Goal: Task Accomplishment & Management: Use online tool/utility

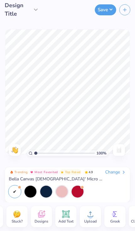
scroll to position [0, 23]
click at [42, 219] on span "Designs" at bounding box center [42, 221] width 14 height 5
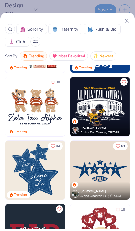
scroll to position [249, 0]
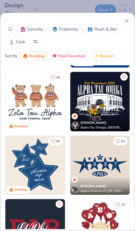
click at [39, 99] on img at bounding box center [35, 102] width 60 height 60
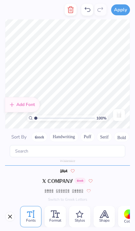
scroll to position [0, 0]
click at [52, 220] on span "Format" at bounding box center [55, 220] width 12 height 5
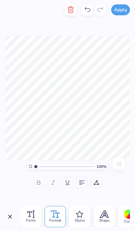
click at [36, 220] on div "Fonts" at bounding box center [30, 216] width 21 height 21
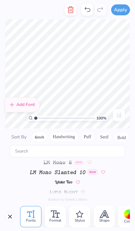
scroll to position [3062, 0]
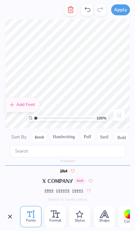
click at [86, 220] on div "Styles" at bounding box center [79, 216] width 21 height 21
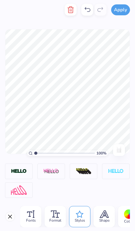
click at [101, 221] on span "Shape" at bounding box center [104, 220] width 10 height 5
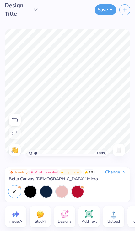
click at [88, 217] on icon at bounding box center [89, 215] width 6 height 6
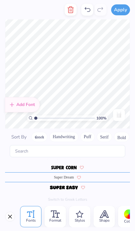
scroll to position [2741, 0]
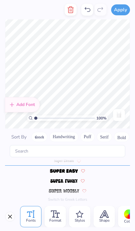
type input "1.07766668229093"
type textarea "x"
type input "1.56672241472362"
type textarea "x"
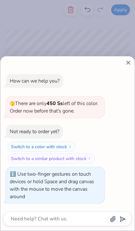
type input "2.49766909165527"
type textarea "x"
type input "2.65251936753302"
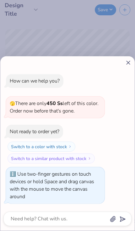
click at [129, 61] on line at bounding box center [127, 62] width 3 height 3
type textarea "x"
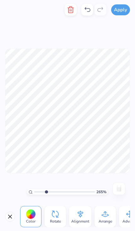
type input "2.65251936753302"
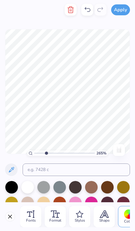
scroll to position [0, 1]
type textarea "Seniors"
type input "2.65251936753302"
type textarea "Seniors"
click at [10, 187] on div at bounding box center [11, 187] width 13 height 13
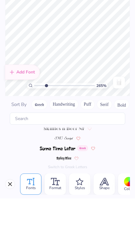
scroll to position [2681, 0]
click at [64, 190] on img at bounding box center [63, 192] width 15 height 4
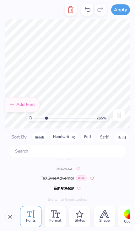
scroll to position [2846, 0]
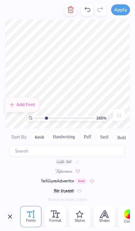
click at [67, 170] on img at bounding box center [63, 172] width 17 height 4
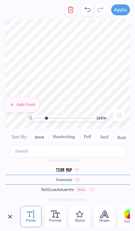
scroll to position [2831, 0]
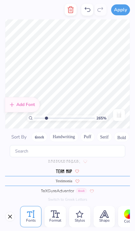
click at [53, 218] on span "Format" at bounding box center [55, 220] width 12 height 5
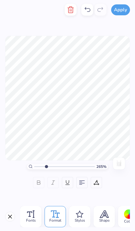
click at [114, 220] on div "Shape" at bounding box center [103, 216] width 21 height 21
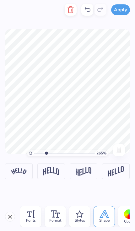
click at [125, 217] on div at bounding box center [129, 215] width 10 height 10
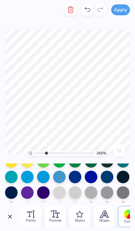
scroll to position [104, 0]
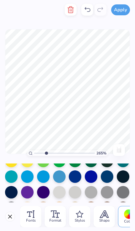
click at [11, 192] on div at bounding box center [11, 192] width 13 height 13
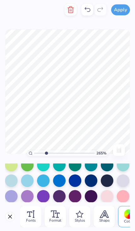
scroll to position [163, 0]
click at [108, 181] on div at bounding box center [107, 181] width 13 height 13
click at [70, 11] on line "button" at bounding box center [70, 10] width 0 height 2
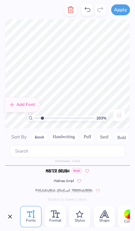
scroll to position [2030, 0]
click at [71, 11] on line "button" at bounding box center [71, 10] width 0 height 2
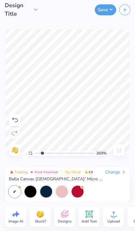
click at [89, 218] on icon at bounding box center [88, 214] width 9 height 9
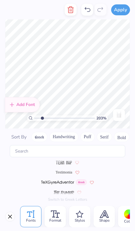
scroll to position [2841, 0]
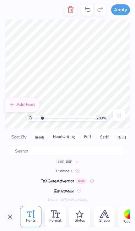
click at [65, 169] on span "Testimonia" at bounding box center [63, 172] width 17 height 6
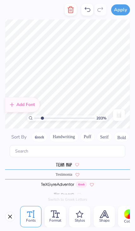
scroll to position [2831, 0]
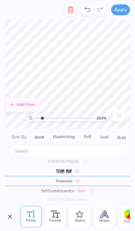
click at [53, 221] on span "Format" at bounding box center [55, 220] width 12 height 5
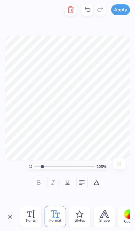
click at [81, 221] on span "Styles" at bounding box center [80, 220] width 10 height 5
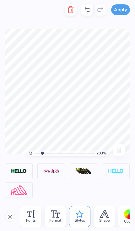
click at [106, 219] on span "Shape" at bounding box center [104, 220] width 10 height 5
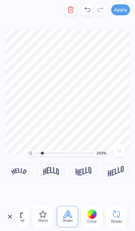
scroll to position [0, 43]
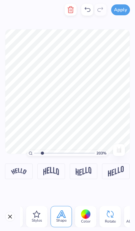
click at [86, 216] on div at bounding box center [86, 215] width 10 height 10
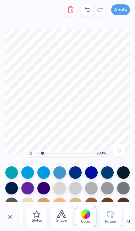
scroll to position [77, 0]
click at [13, 188] on div at bounding box center [11, 188] width 13 height 13
type input "2.03081673988258"
type textarea "2025"
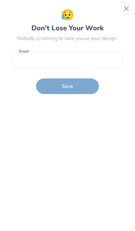
click at [123, 10] on button "Close" at bounding box center [126, 9] width 12 height 12
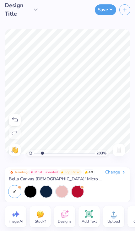
click at [44, 153] on input "range" at bounding box center [64, 154] width 60 height 6
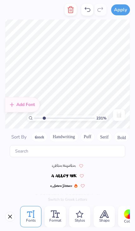
scroll to position [2852, 0]
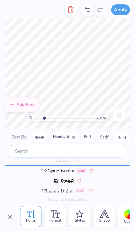
click at [84, 145] on input "text" at bounding box center [67, 151] width 115 height 12
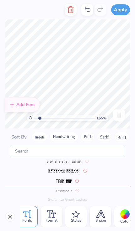
scroll to position [0, 3]
click at [55, 216] on icon at bounding box center [54, 215] width 5 height 5
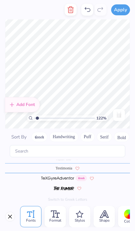
scroll to position [2852, 0]
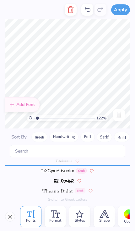
type input "1.22306992867717"
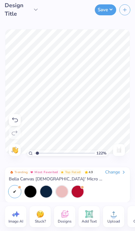
click at [105, 6] on button "Save" at bounding box center [105, 9] width 21 height 11
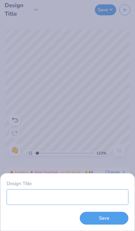
click at [107, 196] on input "Design Title" at bounding box center [68, 198] width 122 height 16
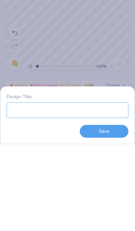
type input "S"
type input "1.22306992867717"
type input "Se"
type input "1.22306992867717"
type input "Sen"
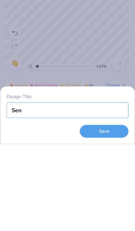
type input "1.22306992867717"
type input "Seni"
type input "1.22306992867717"
type input "Senio"
type input "1.22306992867717"
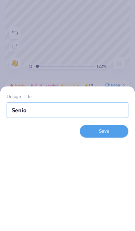
type input "Senior"
type input "1.22306992867717"
type input "Seniors"
type input "1.22306992867717"
type input "Seniors"
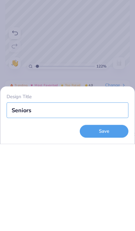
type input "1.22306992867717"
type input "Seniors t"
type input "1.22306992867717"
type input "Seniors ta"
type input "1.22306992867717"
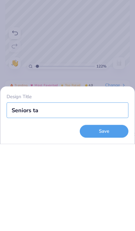
type input "Seniors tan"
type input "1.22306992867717"
type input "Seniors tank"
type input "1.22306992867717"
click at [114, 212] on button "Save" at bounding box center [104, 218] width 49 height 13
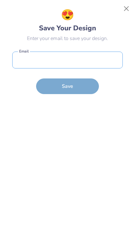
click at [115, 56] on input "email" at bounding box center [67, 60] width 110 height 17
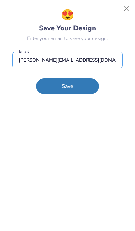
type input "clara.s.machado08@gmail.com"
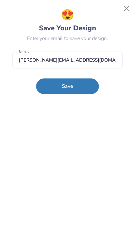
click at [89, 81] on button "Save" at bounding box center [67, 87] width 63 height 16
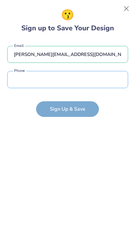
click at [103, 79] on input "tel" at bounding box center [67, 79] width 121 height 17
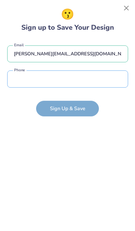
type input "(201) 310-9139"
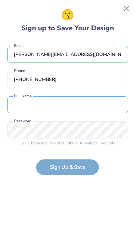
click at [102, 108] on input "text" at bounding box center [67, 104] width 121 height 17
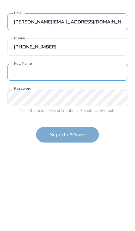
type input "Clara Machado"
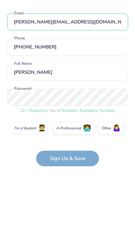
click at [25, 155] on label "I'm a Student 🧑‍🎓" at bounding box center [30, 161] width 39 height 13
click at [65, 161] on input "I'm a Student 🧑‍🎓" at bounding box center [67, 163] width 4 height 4
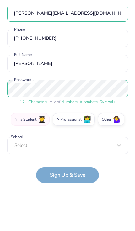
scroll to position [5, 0]
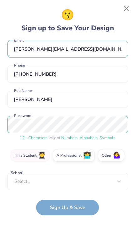
click at [27, 153] on label "I'm a Student 🧑‍🎓" at bounding box center [30, 155] width 39 height 13
click at [65, 161] on input "I'm a Student 🧑‍🎓" at bounding box center [67, 163] width 4 height 4
click at [35, 154] on label "I'm a Student 🧑‍🎓" at bounding box center [30, 155] width 39 height 13
click at [65, 161] on input "I'm a Student 🧑‍🎓" at bounding box center [67, 163] width 4 height 4
click at [114, 155] on span "🤷‍♀️" at bounding box center [116, 155] width 8 height 7
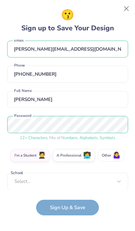
click at [70, 161] on input "Other 🤷‍♀️" at bounding box center [67, 163] width 4 height 4
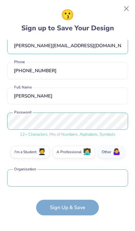
click at [106, 179] on input "text" at bounding box center [67, 178] width 121 height 17
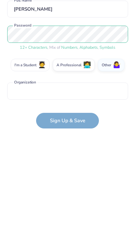
click at [35, 146] on label "I'm a Student 🧑‍🎓" at bounding box center [30, 152] width 39 height 13
click at [65, 161] on input "I'm a Student 🧑‍🎓" at bounding box center [67, 163] width 4 height 4
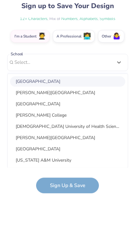
scroll to position [0, 0]
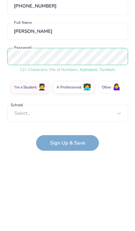
click at [115, 149] on span "🤷‍♀️" at bounding box center [116, 152] width 8 height 7
click at [70, 161] on input "Other 🤷‍♀️" at bounding box center [67, 163] width 4 height 4
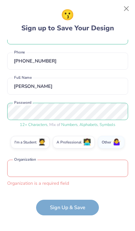
click at [83, 169] on input "text" at bounding box center [67, 168] width 121 height 17
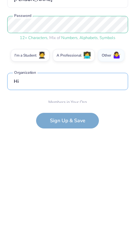
scroll to position [46, 0]
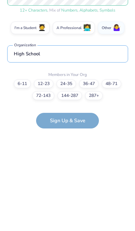
type input "High School"
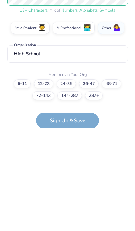
click at [23, 167] on label "6-11" at bounding box center [22, 171] width 17 height 9
click at [65, 221] on input "6-11" at bounding box center [67, 223] width 4 height 4
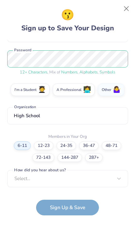
scroll to position [165, 0]
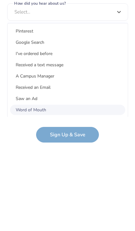
click at [44, 178] on div "Word of Mouth" at bounding box center [67, 183] width 115 height 10
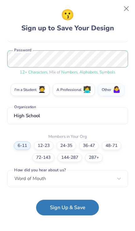
click at [82, 205] on button "Sign Up & Save" at bounding box center [67, 208] width 63 height 16
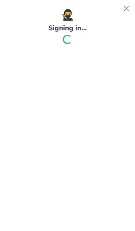
type input "1.22306992867717"
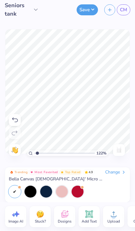
click at [91, 14] on button "Save" at bounding box center [86, 9] width 21 height 11
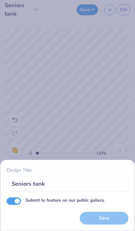
click at [118, 216] on div "Save" at bounding box center [104, 218] width 49 height 13
click at [15, 200] on input "Submit to feature on our public gallery." at bounding box center [14, 202] width 14 height 8
checkbox input "false"
type input "1.22306992867717"
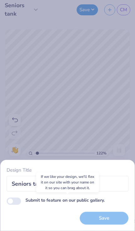
click at [16, 201] on input "Submit to feature on our public gallery." at bounding box center [14, 202] width 14 height 8
checkbox input "true"
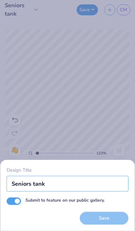
click at [93, 185] on input "Seniors tank" at bounding box center [68, 184] width 122 height 16
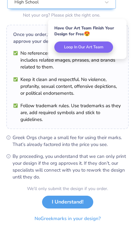
scroll to position [60, 0]
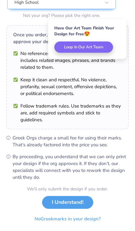
click at [79, 203] on button "I Understand!" at bounding box center [67, 202] width 51 height 13
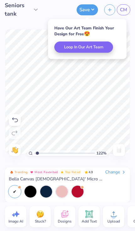
scroll to position [0, 0]
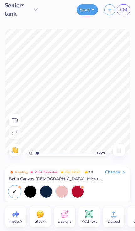
type input "1.22306992867717"
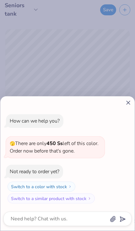
click at [130, 101] on icon at bounding box center [128, 103] width 7 height 7
type textarea "x"
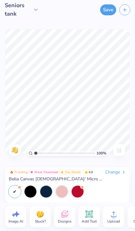
click at [106, 13] on button "Save" at bounding box center [108, 9] width 16 height 11
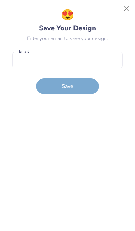
click at [126, 10] on button "Close" at bounding box center [126, 9] width 12 height 12
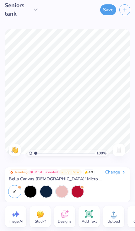
click at [108, 8] on button "Save" at bounding box center [108, 9] width 16 height 11
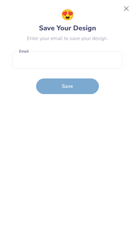
click at [122, 8] on button "Close" at bounding box center [126, 9] width 12 height 12
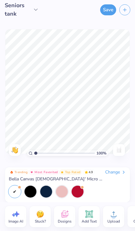
click at [123, 10] on line "button" at bounding box center [124, 10] width 3 height 0
click at [127, 12] on button "button" at bounding box center [124, 9] width 11 height 11
click at [125, 10] on line "button" at bounding box center [124, 10] width 3 height 0
click at [107, 10] on button "Save" at bounding box center [105, 9] width 21 height 11
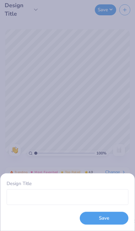
click at [114, 88] on div "Design Title Save" at bounding box center [67, 115] width 135 height 231
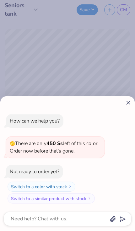
click at [126, 100] on icon at bounding box center [128, 103] width 7 height 7
type textarea "x"
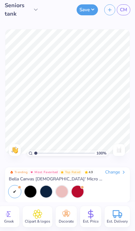
scroll to position [0, 130]
click at [37, 8] on icon at bounding box center [36, 10] width 6 height 6
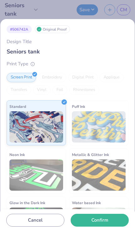
scroll to position [-4, 0]
click at [65, 18] on div "# 506742A Original Proof Design Title Seniors tank Print Type Screen Print Embr…" at bounding box center [67, 115] width 135 height 231
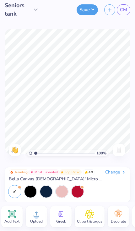
scroll to position [0, 77]
click at [120, 173] on div "Change" at bounding box center [115, 173] width 21 height 6
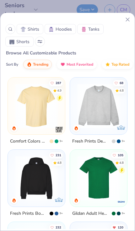
click at [131, 17] on div "Shirts Hoodies Tanks Shorts Browse All Customizable Products Sort By Trending M…" at bounding box center [67, 122] width 135 height 219
click at [126, 18] on icon at bounding box center [127, 19] width 7 height 7
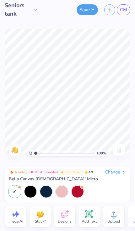
click at [39, 224] on span "Stuck?" at bounding box center [40, 221] width 11 height 5
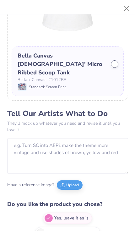
scroll to position [96, 0]
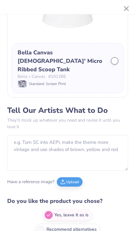
click at [126, 8] on button "Close" at bounding box center [126, 9] width 12 height 12
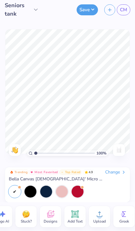
scroll to position [0, 18]
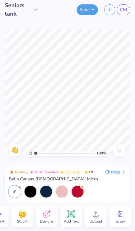
click at [93, 214] on icon at bounding box center [95, 214] width 9 height 9
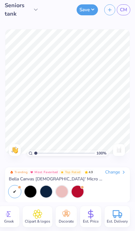
scroll to position [0, 130]
click at [91, 220] on span "Est. Price" at bounding box center [91, 221] width 16 height 5
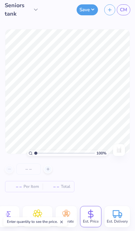
click at [47, 171] on icon at bounding box center [48, 169] width 4 height 4
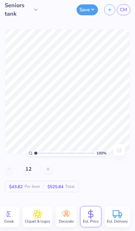
click at [10, 169] on div "12" at bounding box center [28, 169] width 47 height 11
click at [13, 168] on div "12" at bounding box center [28, 169] width 47 height 11
click at [8, 170] on div "12" at bounding box center [28, 169] width 47 height 11
click at [5, 164] on div "100 % Need help? Chat with us. Back" at bounding box center [67, 91] width 135 height 144
click at [34, 169] on input "12" at bounding box center [28, 169] width 24 height 11
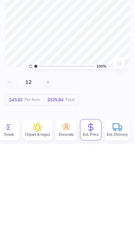
type input "1"
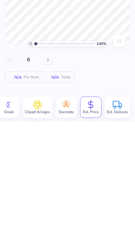
type input "12"
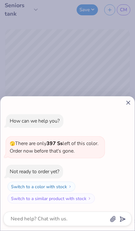
click at [128, 102] on icon at bounding box center [128, 103] width 7 height 7
type textarea "x"
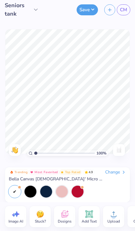
click at [69, 217] on icon at bounding box center [64, 214] width 9 height 9
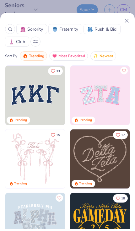
click at [33, 41] on icon at bounding box center [35, 41] width 5 height 3
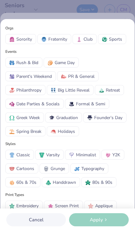
click at [68, 117] on span "Graduation" at bounding box center [67, 118] width 22 height 7
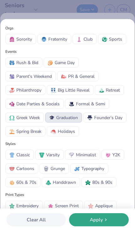
click at [97, 219] on span "Apply" at bounding box center [96, 220] width 13 height 7
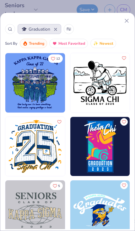
click at [58, 29] on button "Graduation" at bounding box center [40, 29] width 44 height 10
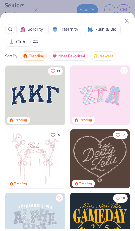
click at [39, 39] on button at bounding box center [35, 42] width 10 height 10
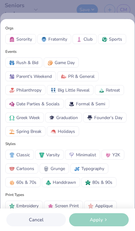
click at [71, 62] on span "Game Day" at bounding box center [65, 63] width 20 height 7
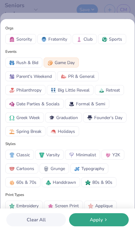
click at [101, 218] on span "Apply" at bounding box center [96, 220] width 13 height 7
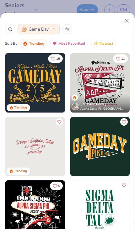
click at [57, 27] on button "Game Day" at bounding box center [39, 29] width 42 height 10
